Goal: Task Accomplishment & Management: Check status

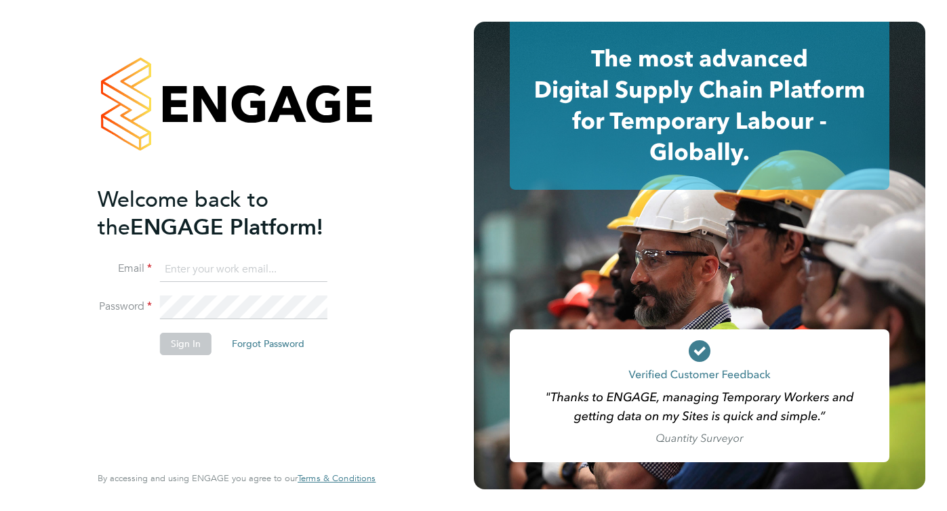
type input "[PERSON_NAME][EMAIL_ADDRESS][PERSON_NAME][DOMAIN_NAME]"
click at [180, 341] on button "Sign In" at bounding box center [186, 344] width 52 height 22
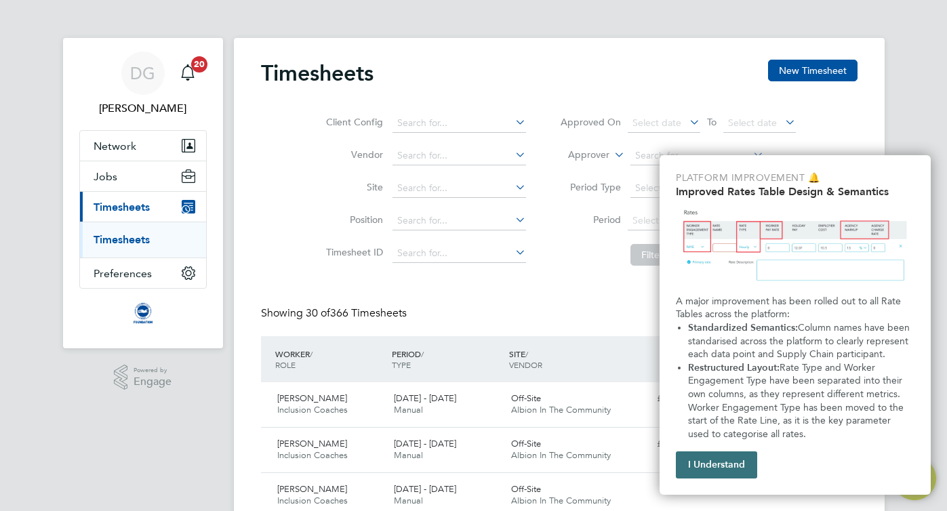
click at [717, 465] on button "I Understand" at bounding box center [716, 464] width 81 height 27
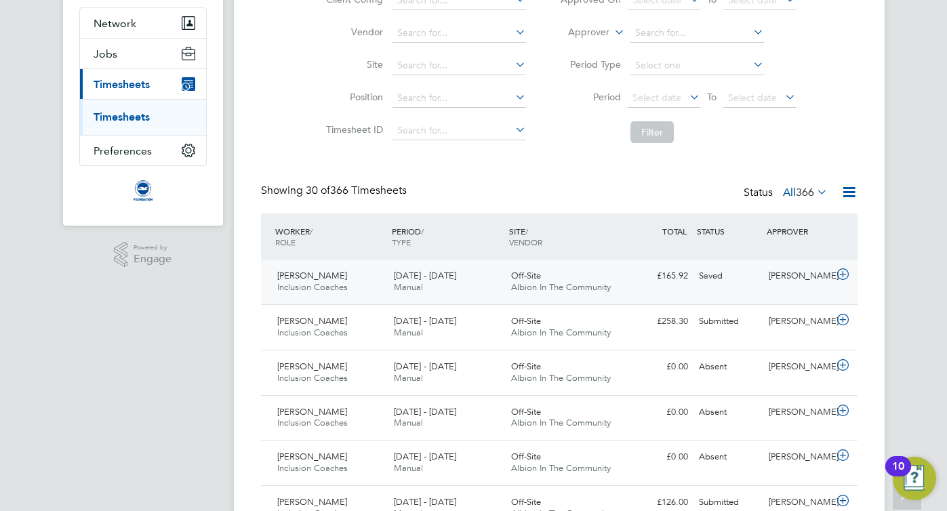
click at [841, 275] on icon at bounding box center [842, 274] width 17 height 11
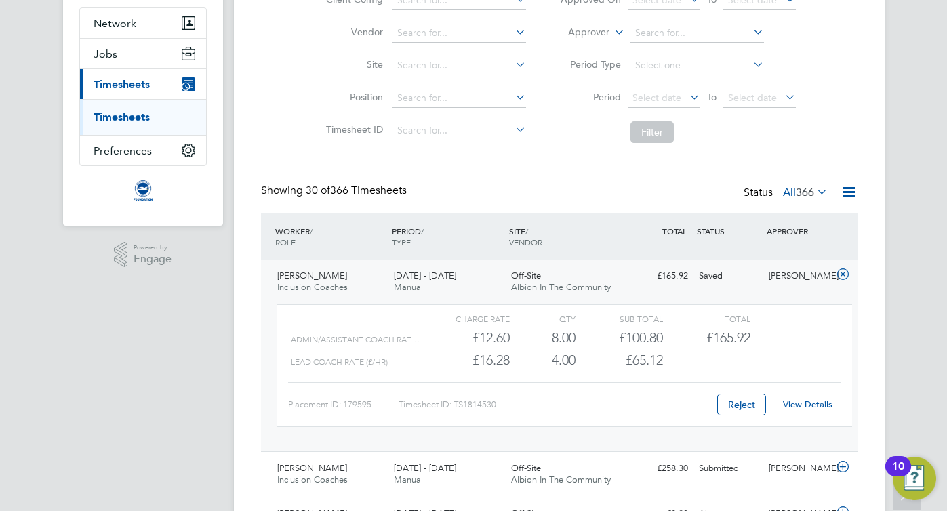
click at [807, 401] on link "View Details" at bounding box center [807, 405] width 49 height 12
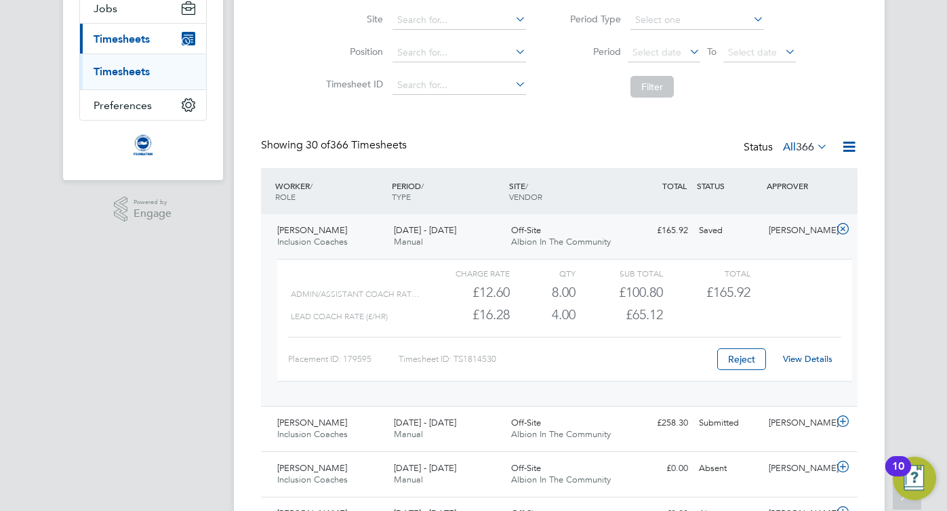
click at [840, 227] on icon at bounding box center [842, 229] width 17 height 11
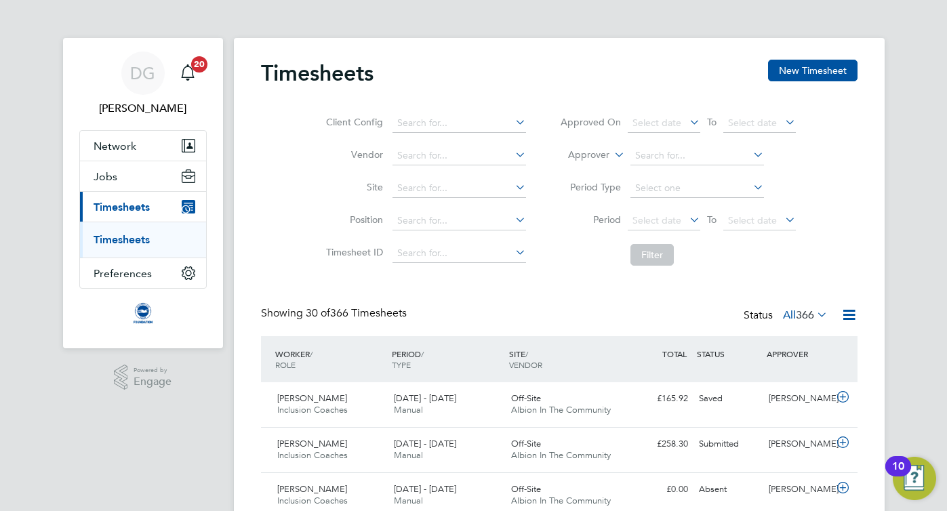
click at [750, 156] on icon at bounding box center [750, 154] width 0 height 19
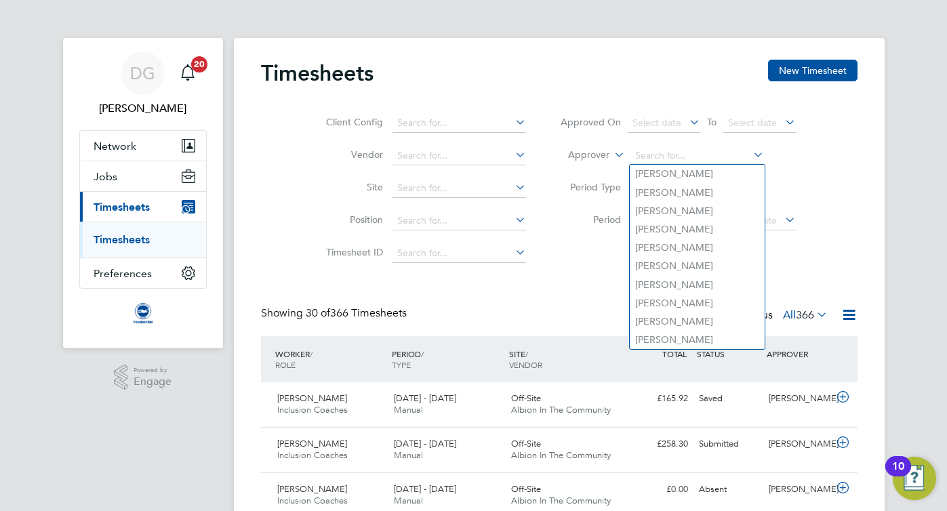
click at [809, 171] on li "Approver" at bounding box center [678, 156] width 270 height 33
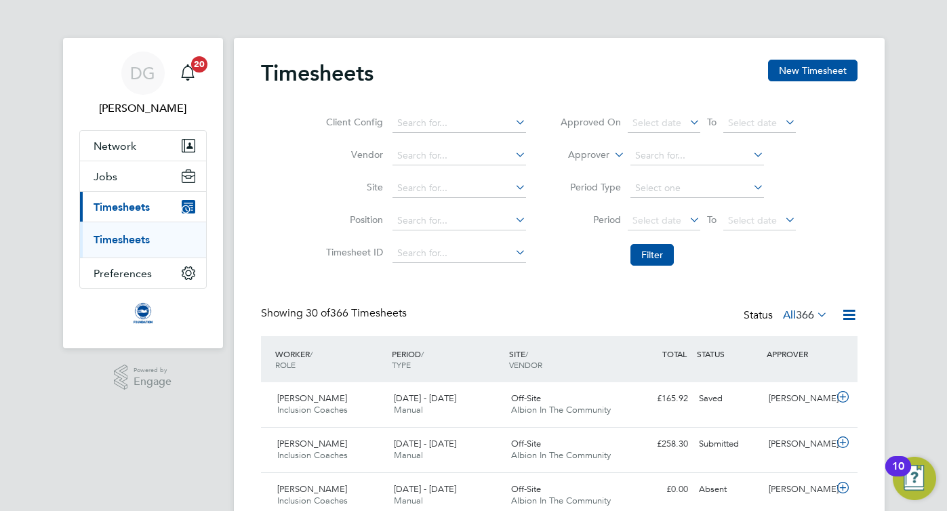
click at [814, 313] on icon at bounding box center [814, 314] width 0 height 19
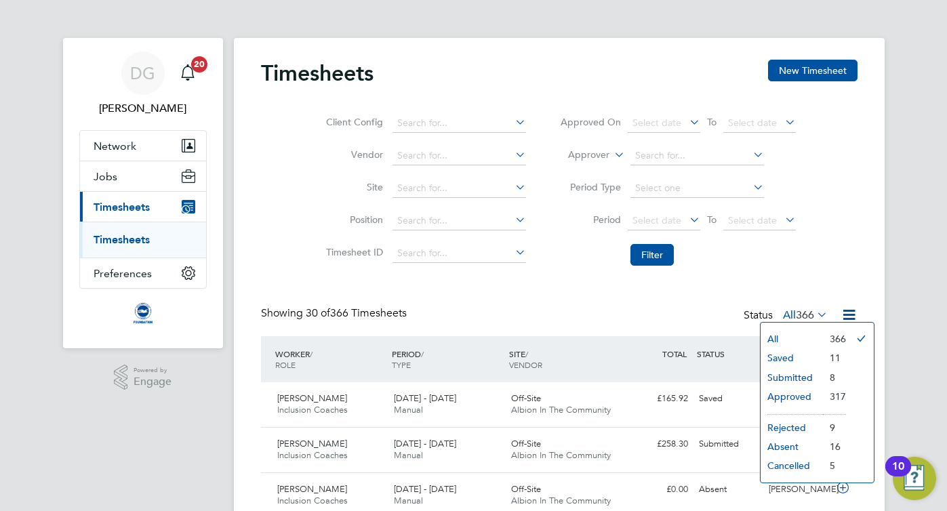
click at [776, 378] on li "Submitted" at bounding box center [792, 377] width 62 height 19
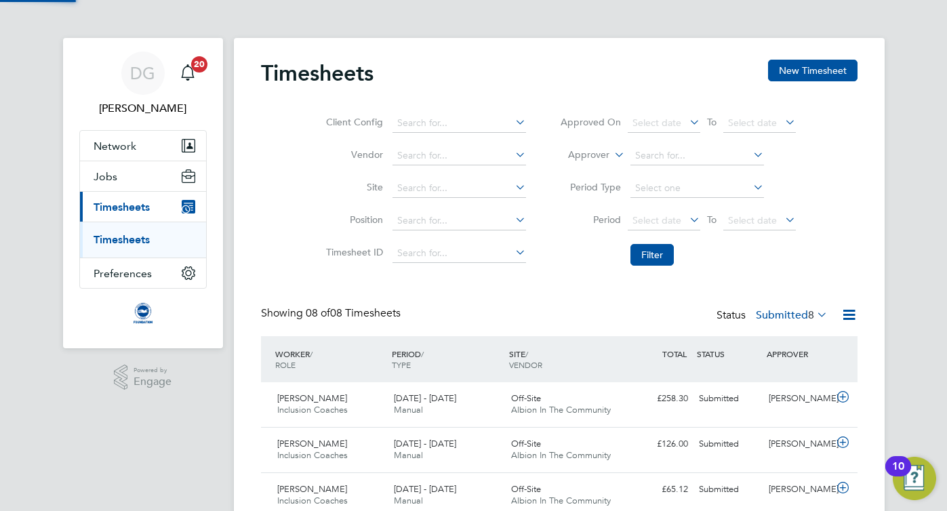
scroll to position [34, 117]
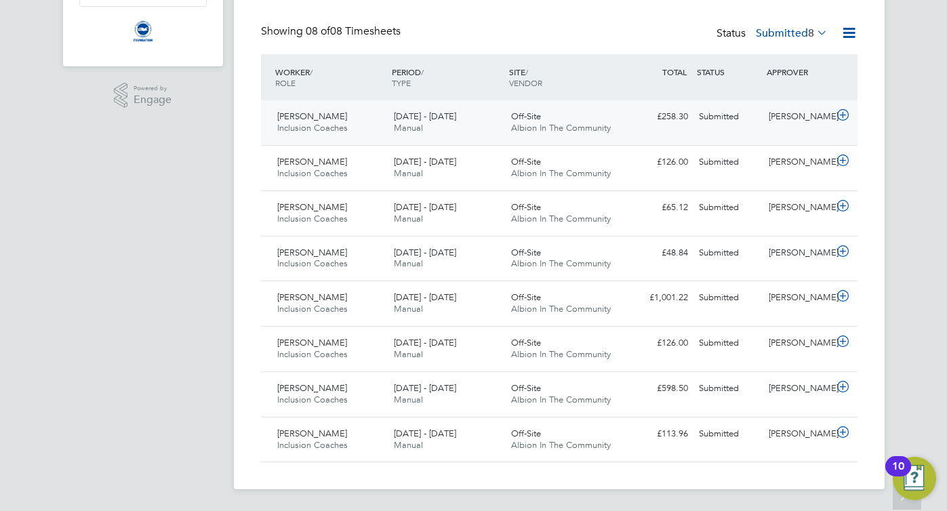
click at [841, 113] on icon at bounding box center [842, 115] width 17 height 11
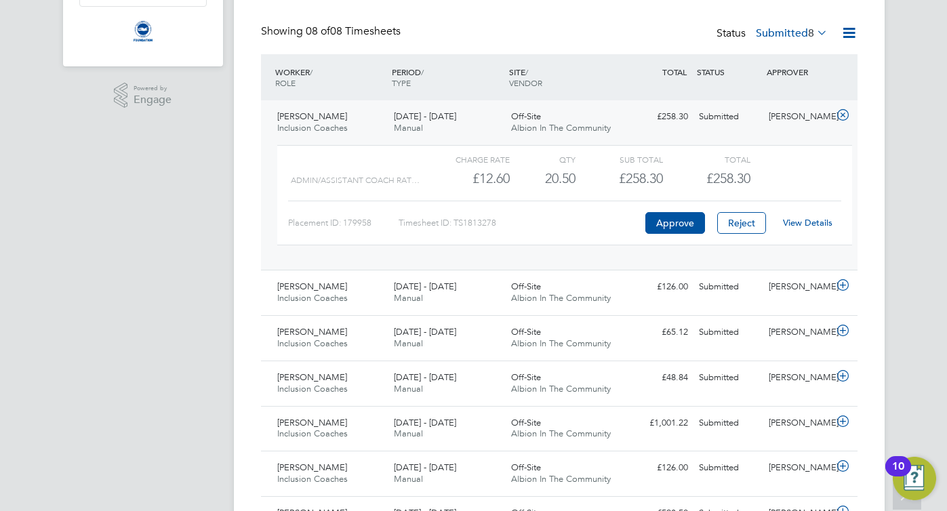
click at [809, 223] on link "View Details" at bounding box center [807, 223] width 49 height 12
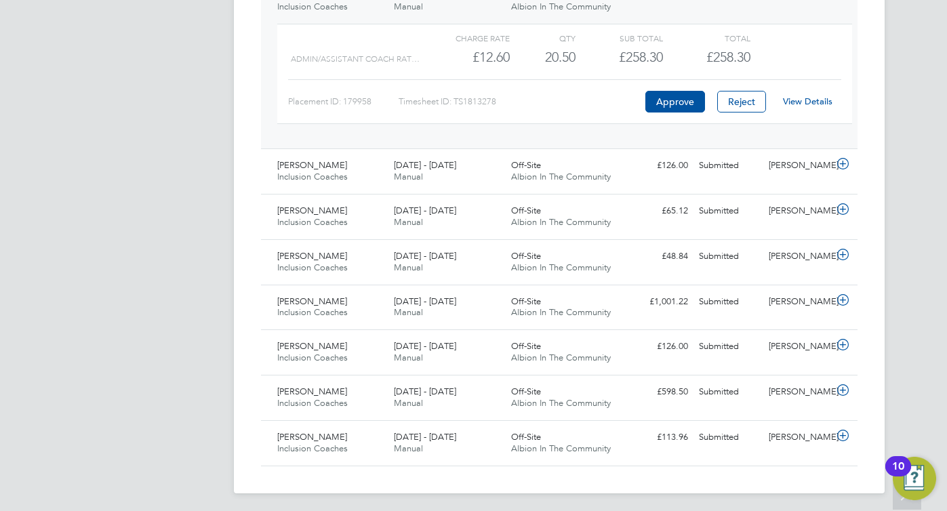
scroll to position [407, 0]
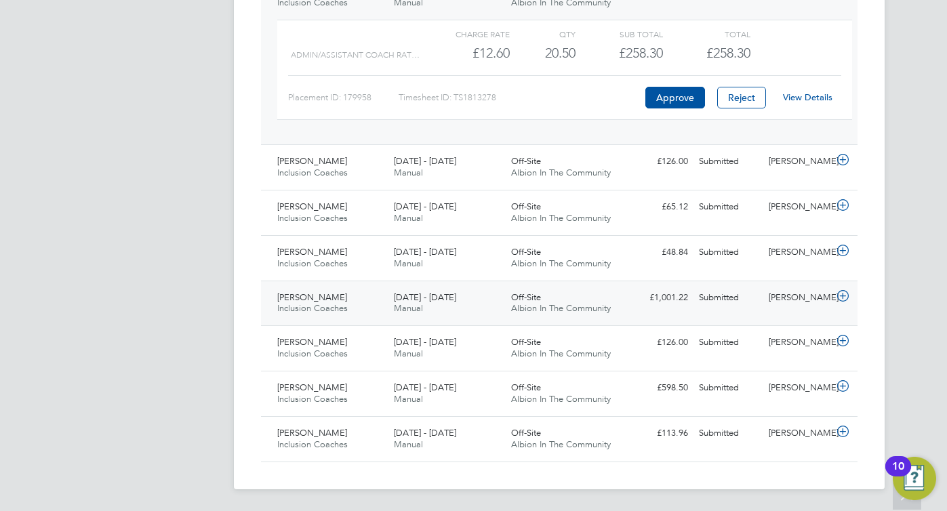
click at [840, 294] on icon at bounding box center [842, 296] width 17 height 11
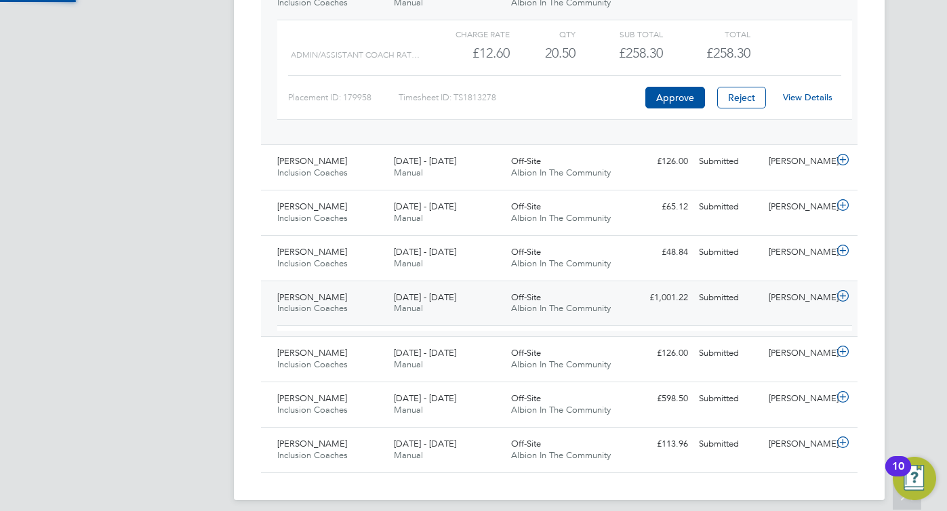
scroll to position [23, 132]
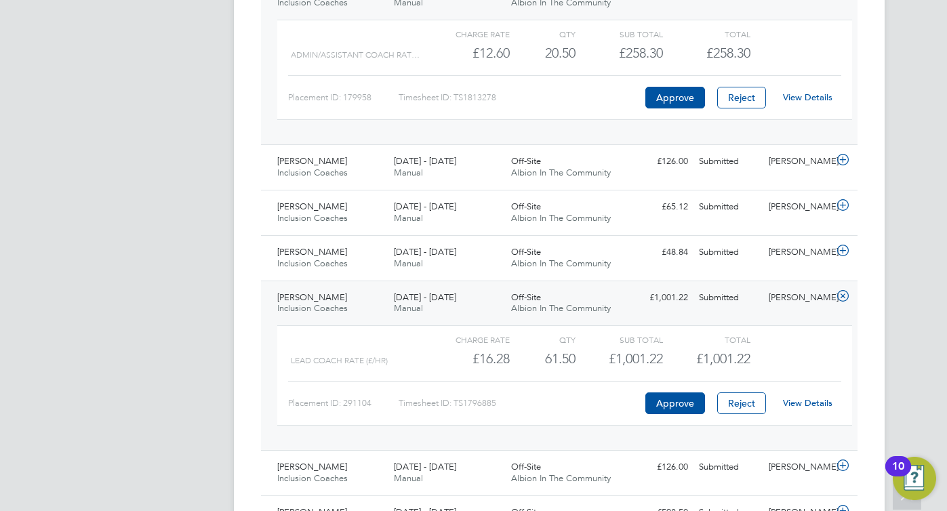
click at [811, 403] on link "View Details" at bounding box center [807, 403] width 49 height 12
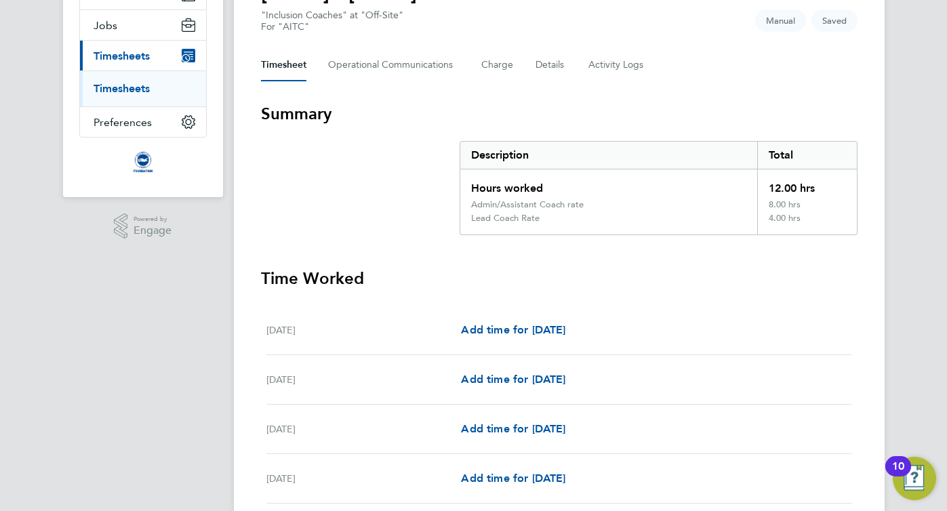
scroll to position [7, 0]
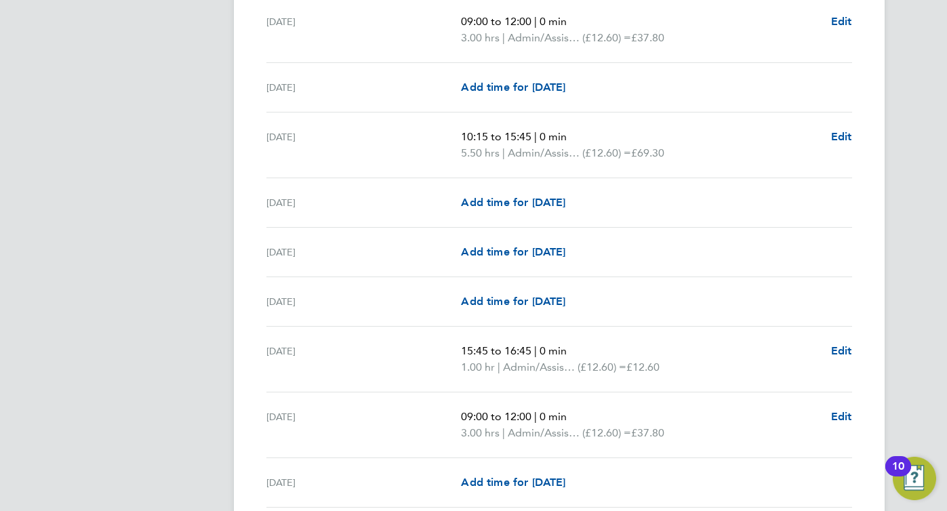
scroll to position [712, 0]
